Goal: Task Accomplishment & Management: Use online tool/utility

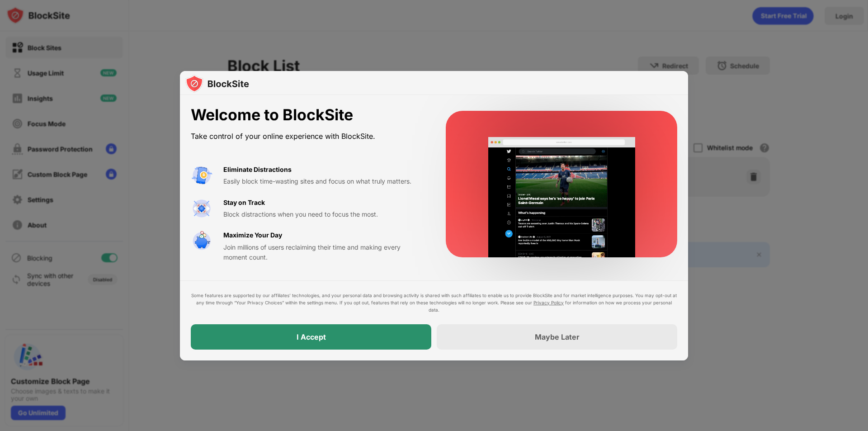
click at [307, 332] on div "I Accept" at bounding box center [311, 336] width 29 height 9
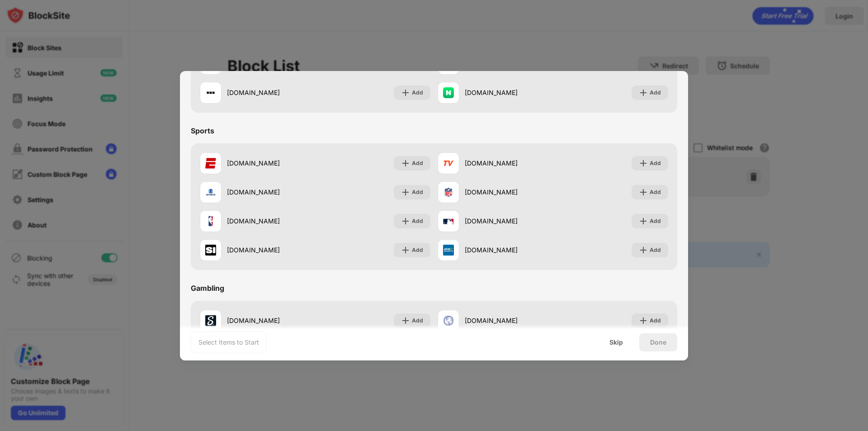
scroll to position [542, 0]
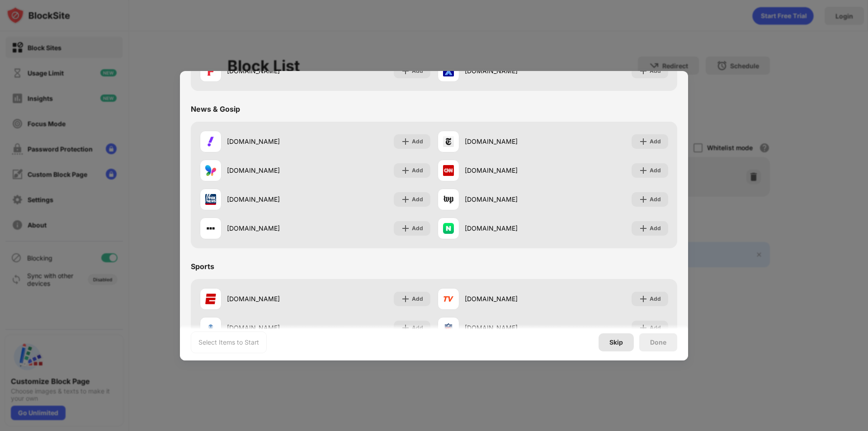
click at [614, 339] on div "Skip" at bounding box center [616, 342] width 14 height 7
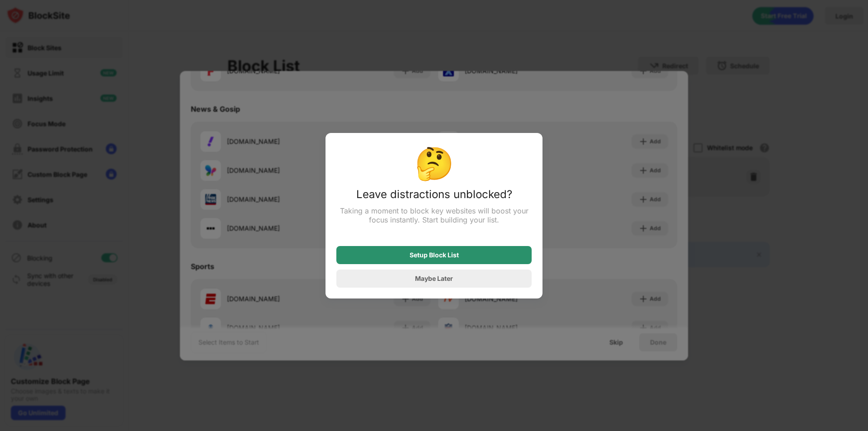
click at [460, 264] on div "Setup Block List" at bounding box center [433, 255] width 195 height 18
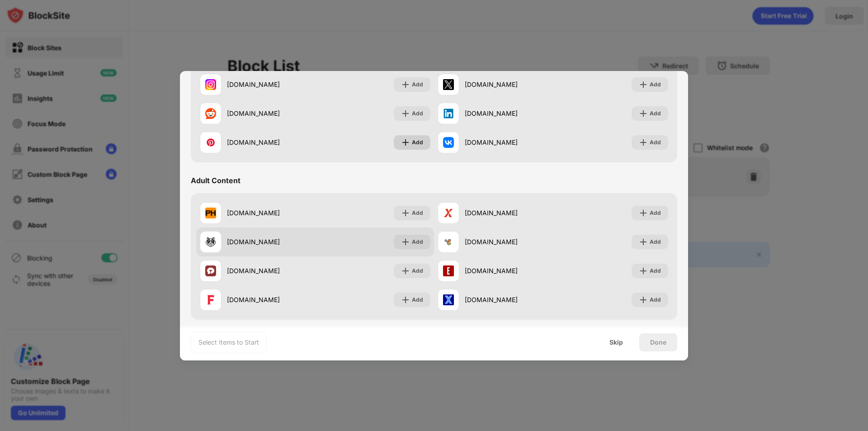
scroll to position [316, 0]
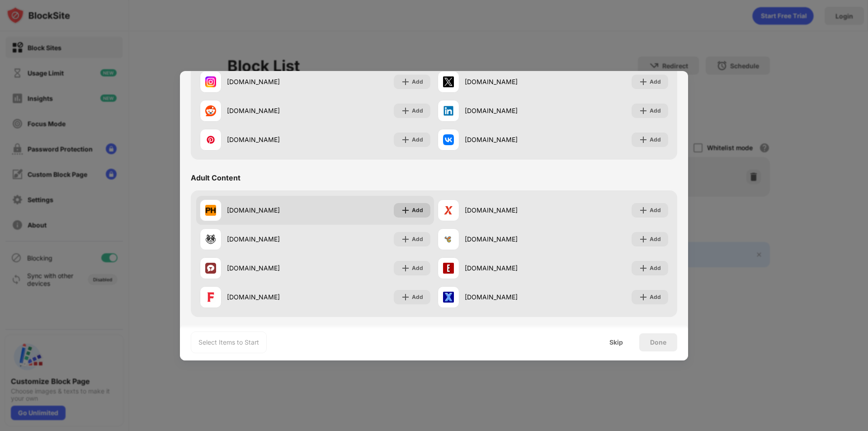
click at [416, 210] on div "Add" at bounding box center [417, 210] width 11 height 9
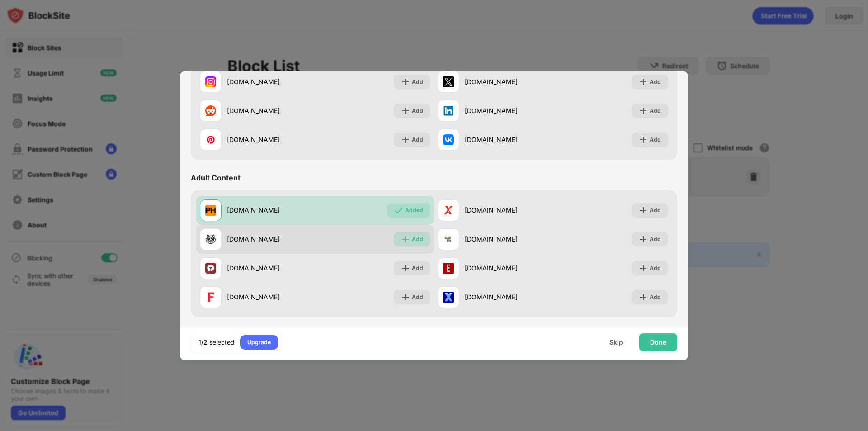
click at [415, 239] on div "Add" at bounding box center [417, 239] width 11 height 9
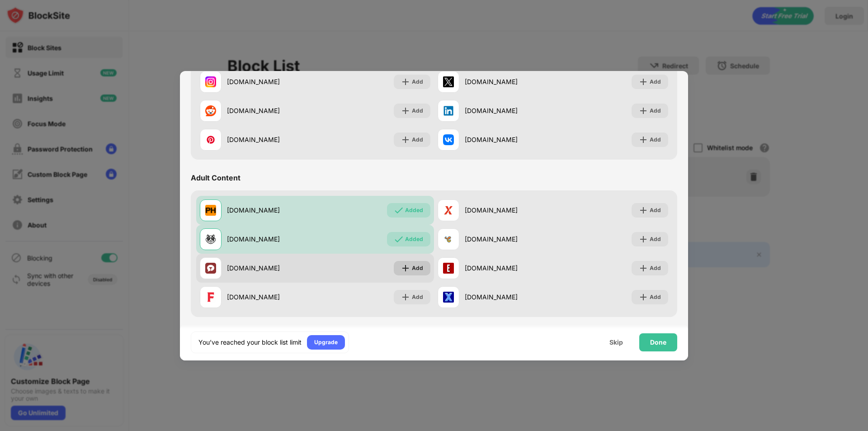
click at [414, 270] on div "Add" at bounding box center [417, 268] width 11 height 9
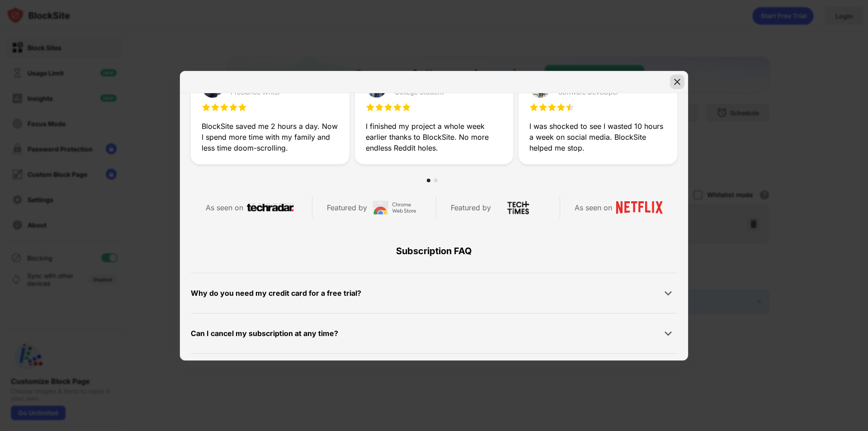
click at [673, 83] on img at bounding box center [677, 81] width 9 height 9
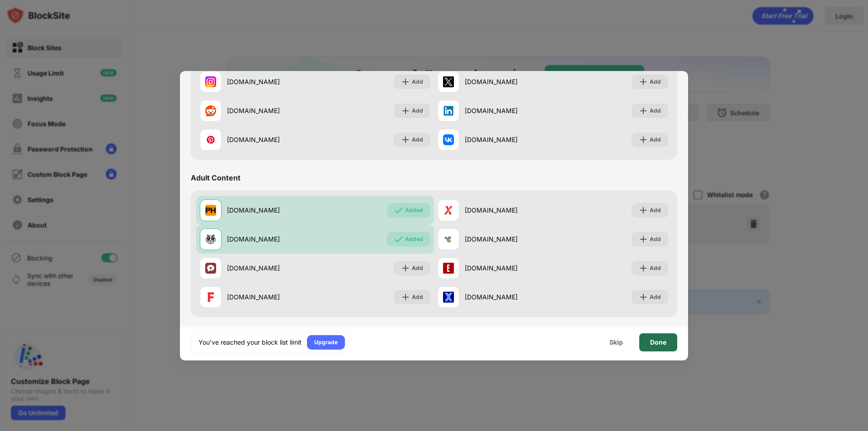
click at [662, 337] on div "Done" at bounding box center [658, 342] width 38 height 18
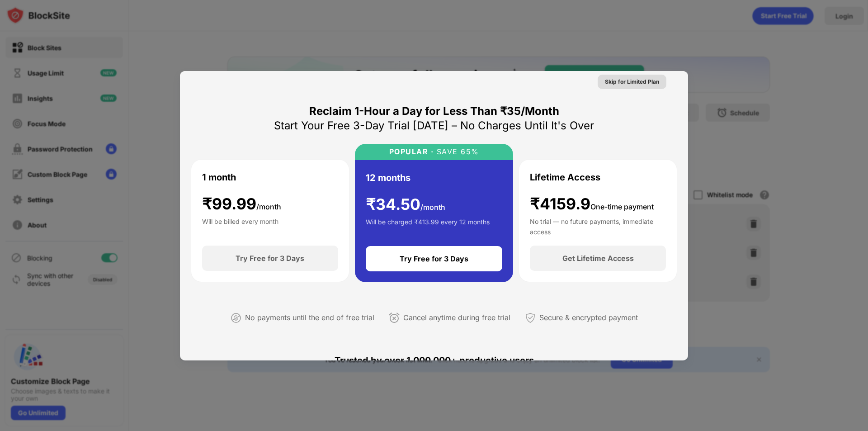
click at [621, 79] on div "Skip for Limited Plan" at bounding box center [632, 81] width 54 height 9
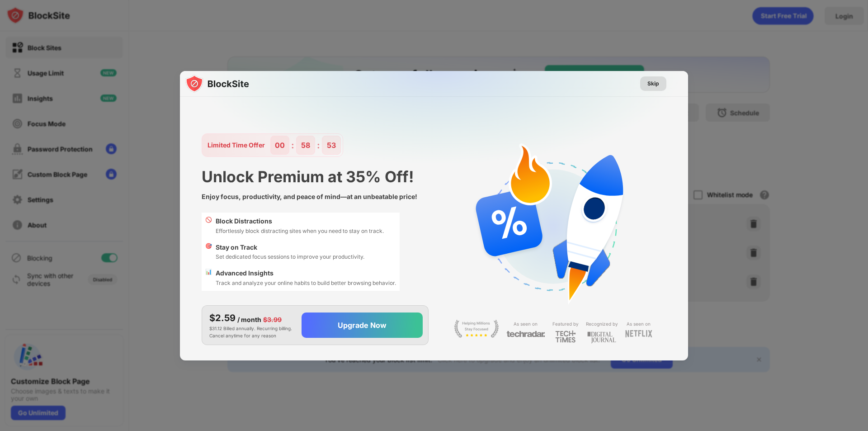
click at [657, 80] on div "Skip" at bounding box center [653, 83] width 12 height 9
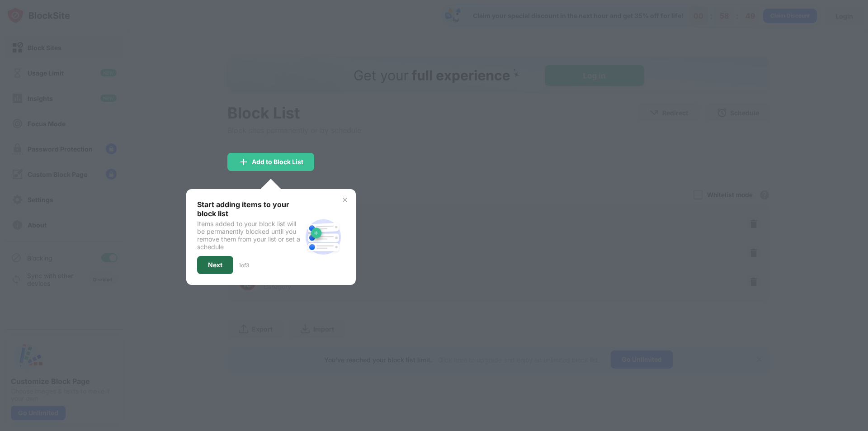
click at [201, 273] on div "Next" at bounding box center [215, 265] width 36 height 18
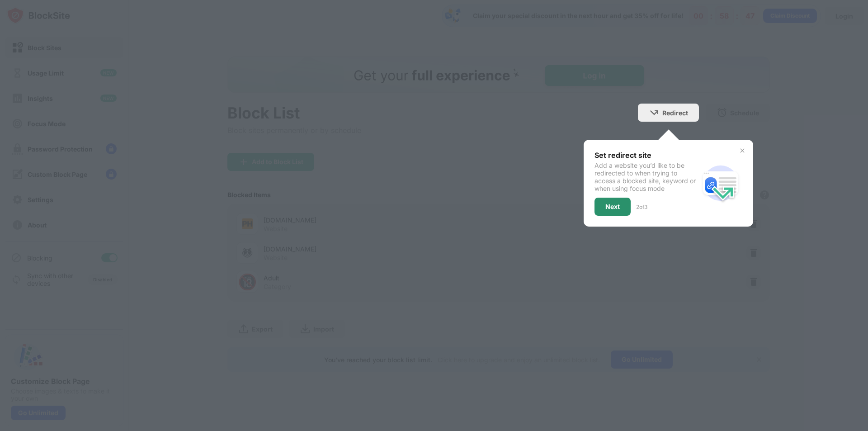
click at [607, 203] on div "Next" at bounding box center [612, 206] width 14 height 7
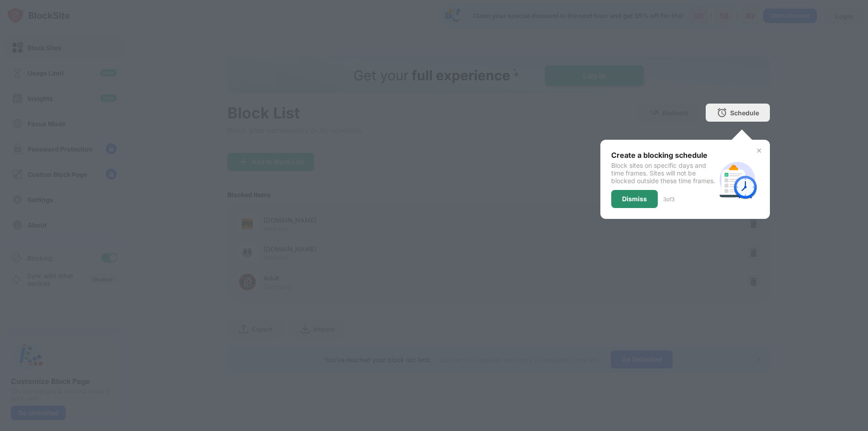
click at [628, 202] on div "Dismiss" at bounding box center [634, 198] width 25 height 7
